Goal: Find specific page/section: Find specific page/section

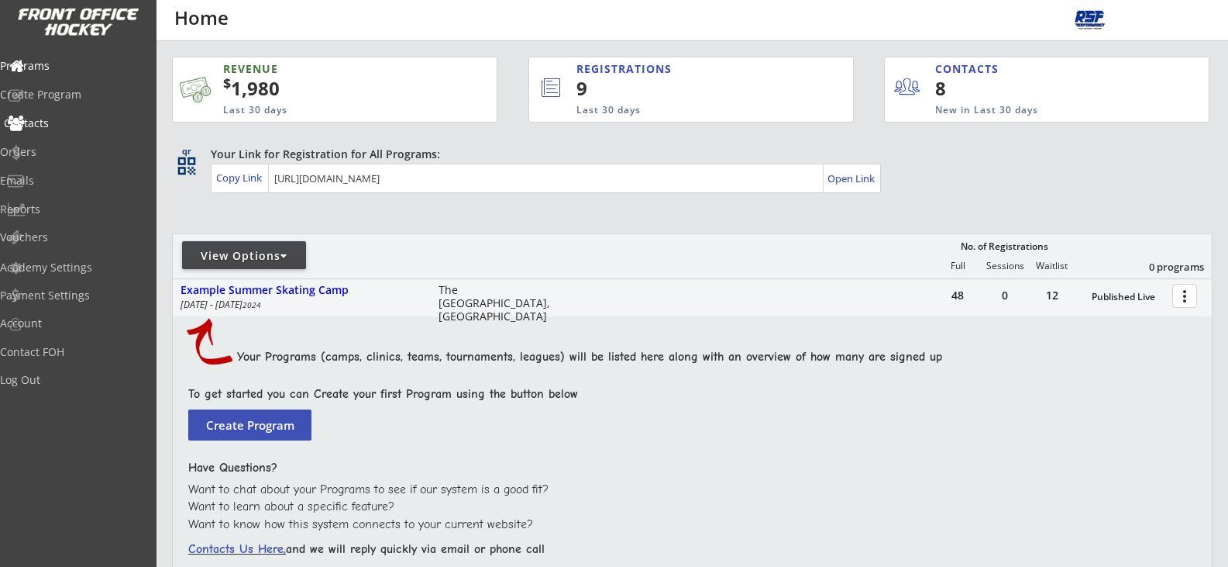
click at [72, 126] on div "Contacts" at bounding box center [74, 123] width 140 height 11
select select ""Players""
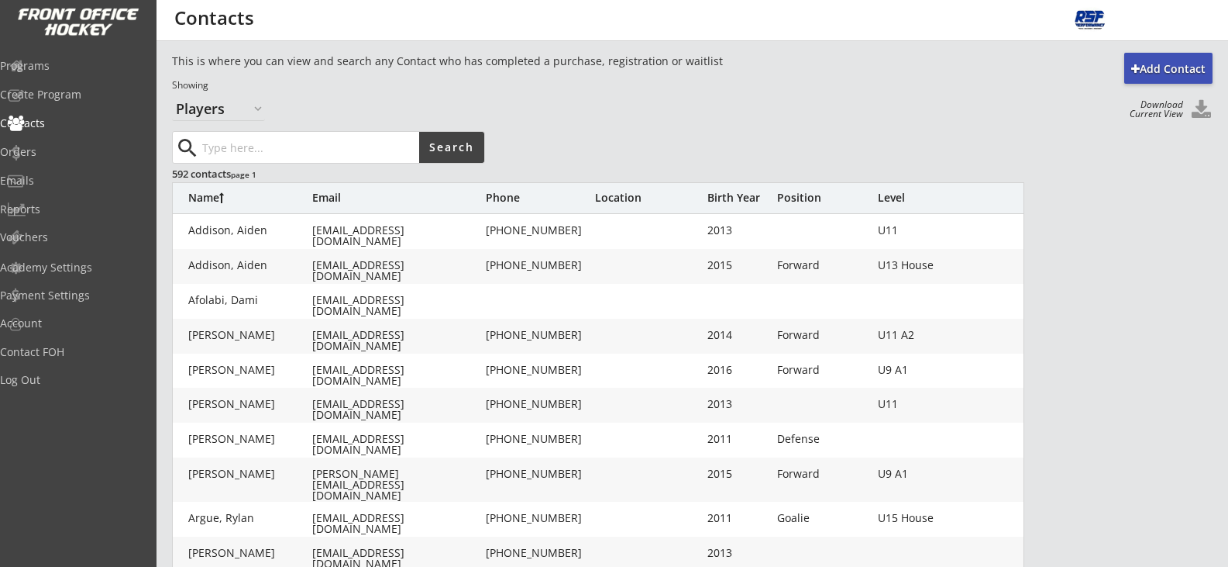
click at [747, 205] on div "Birth Year" at bounding box center [739, 198] width 62 height 15
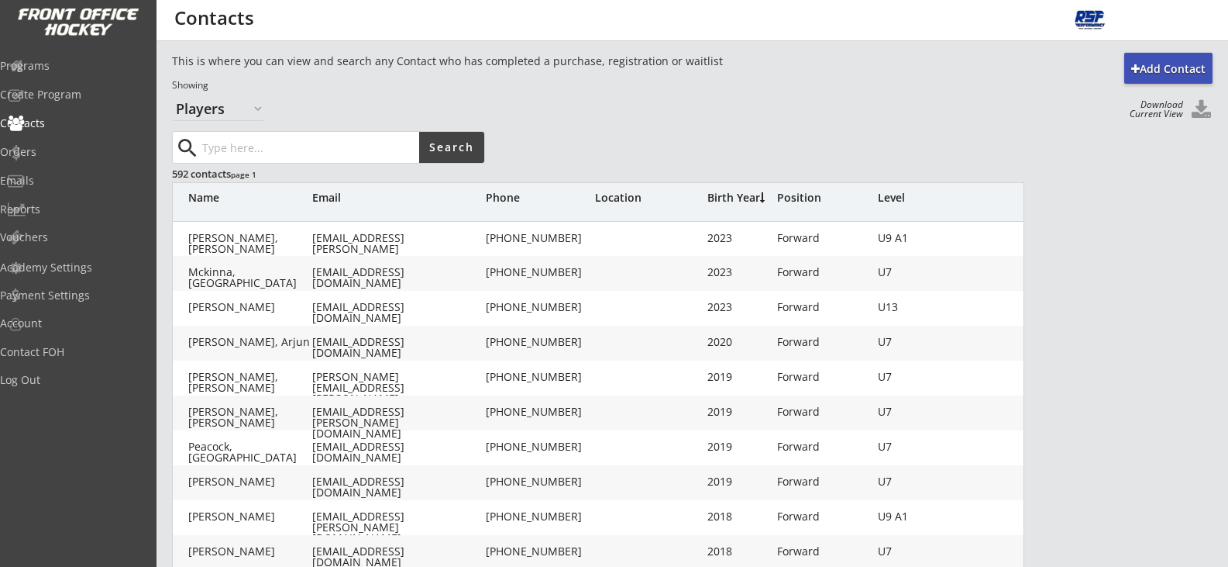
click at [747, 203] on div "Birth Year" at bounding box center [739, 197] width 62 height 11
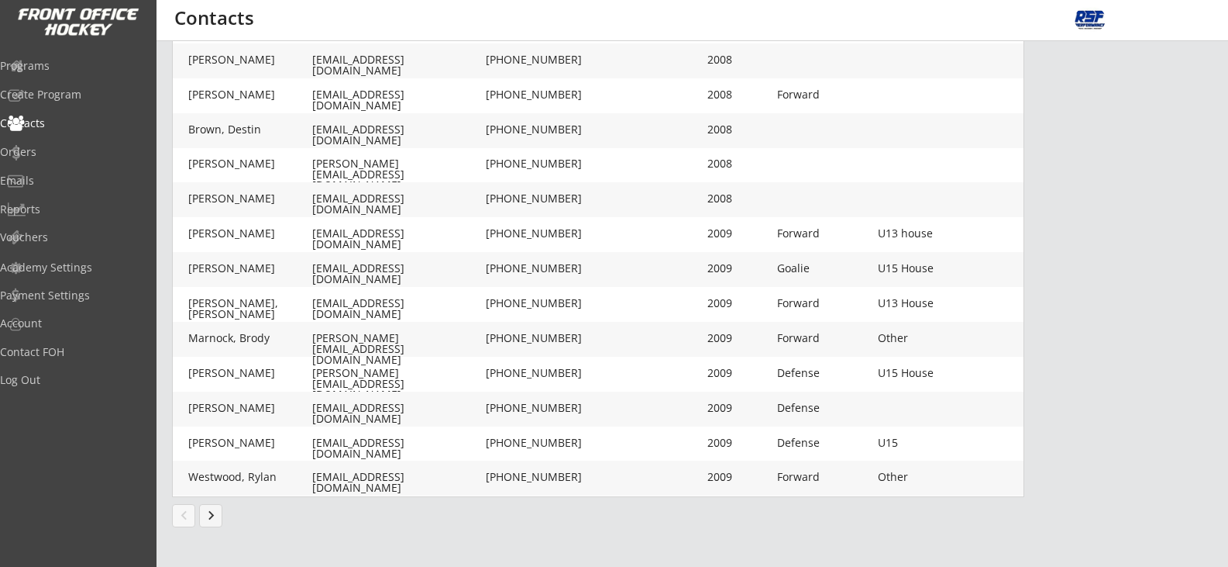
scroll to position [426, 0]
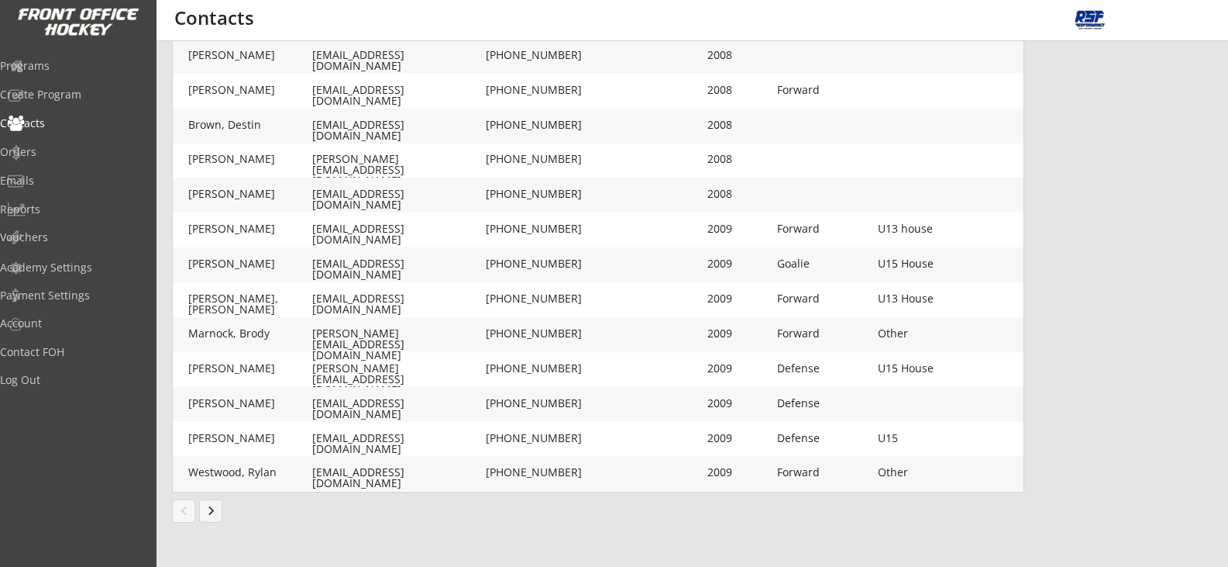
click at [219, 505] on button "keyboard_arrow_right" at bounding box center [210, 510] width 23 height 23
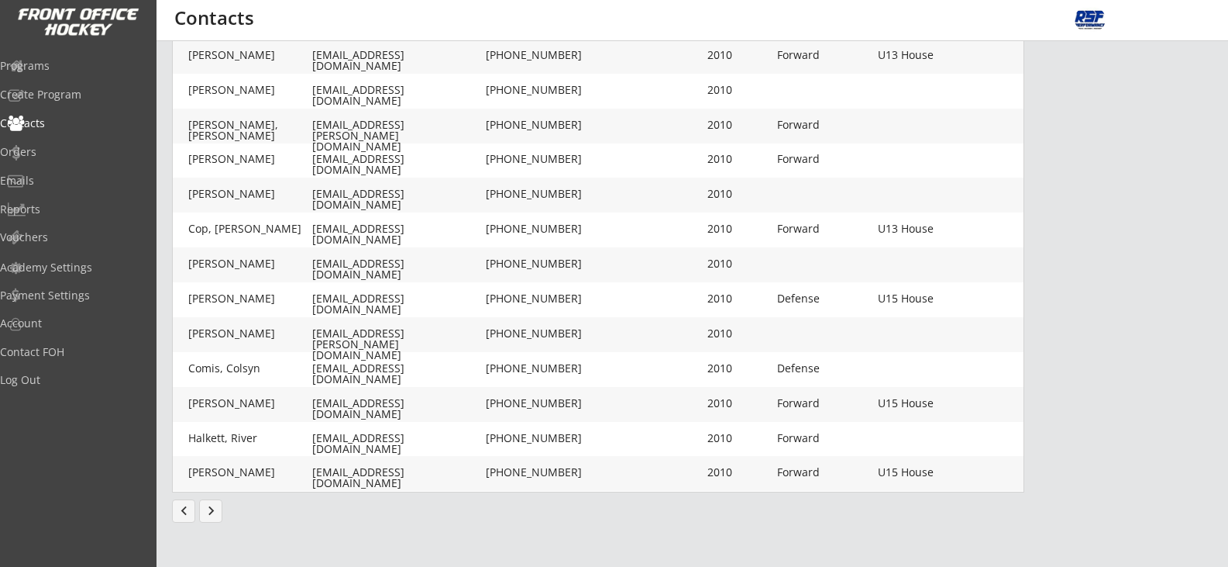
click at [205, 513] on button "keyboard_arrow_right" at bounding box center [210, 510] width 23 height 23
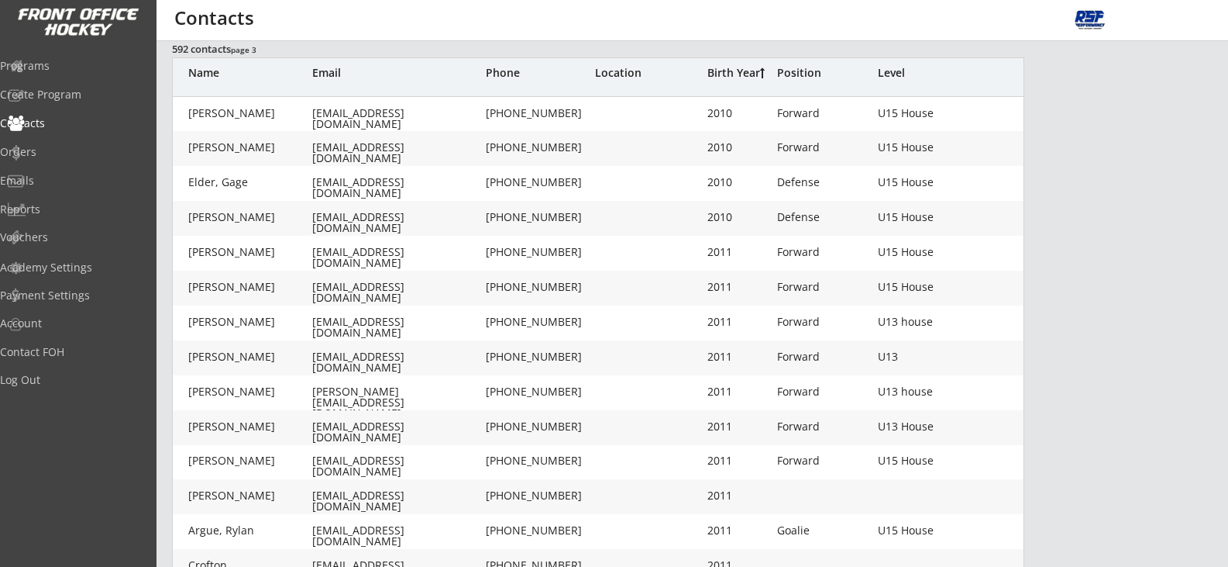
scroll to position [0, 0]
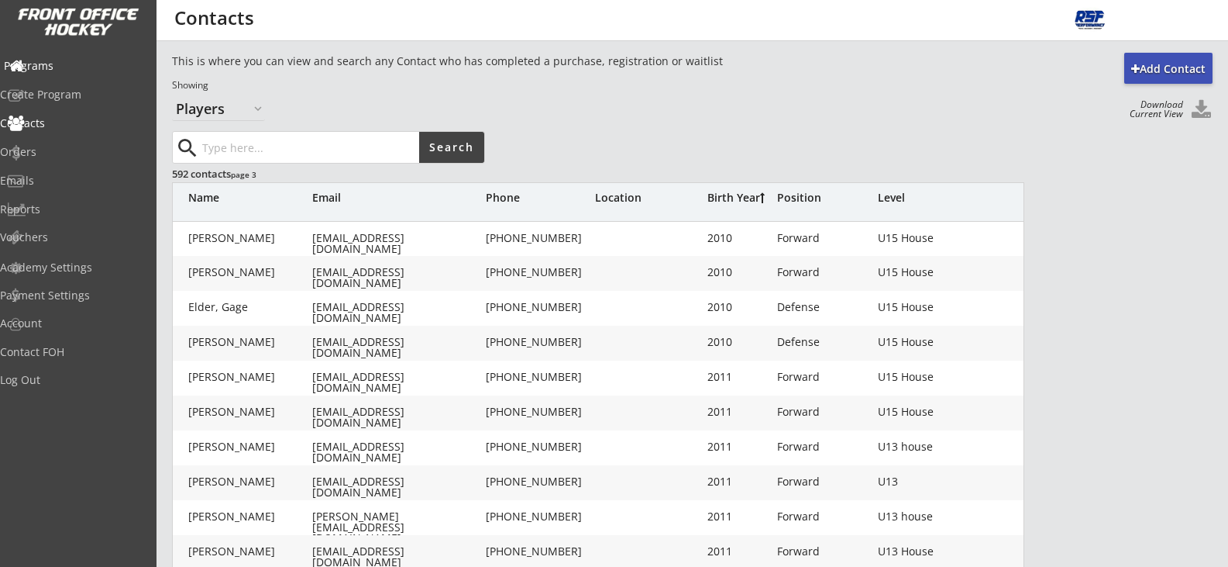
click at [71, 64] on div "Programs" at bounding box center [74, 65] width 140 height 11
